Goal: Task Accomplishment & Management: Manage account settings

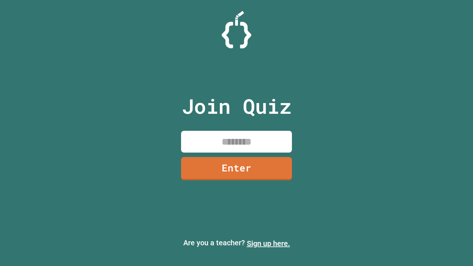
click at [268, 243] on link "Sign up here." at bounding box center [268, 243] width 43 height 9
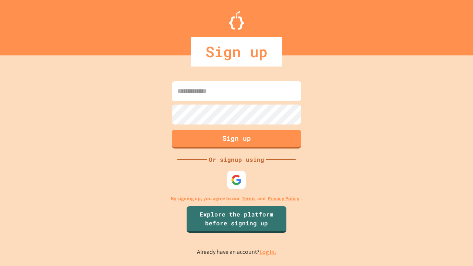
click at [268, 252] on link "Log in." at bounding box center [267, 252] width 17 height 8
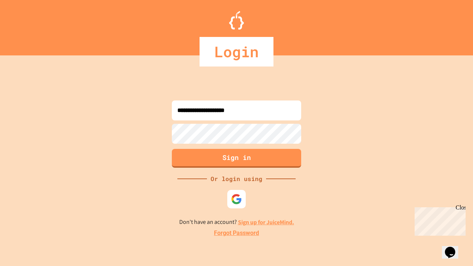
type input "**********"
